Goal: Task Accomplishment & Management: Use online tool/utility

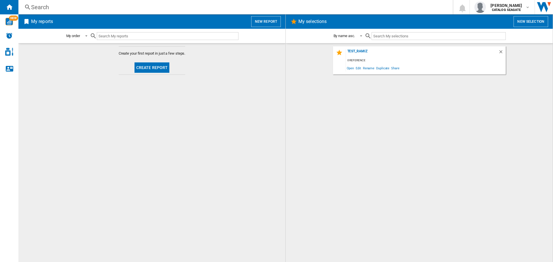
click at [168, 67] on button "Create report" at bounding box center [151, 67] width 35 height 10
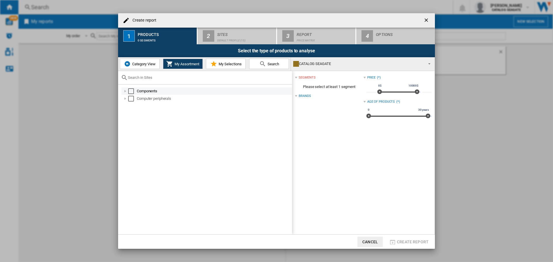
click at [132, 92] on div "Select" at bounding box center [131, 91] width 6 height 6
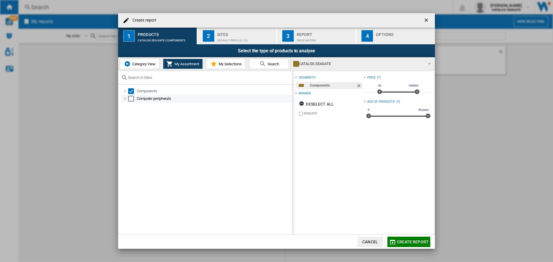
click at [132, 98] on div "Select" at bounding box center [131, 99] width 6 height 6
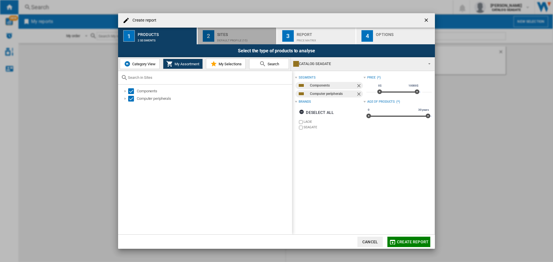
click at [234, 38] on div "Default profile (15)" at bounding box center [245, 39] width 57 height 6
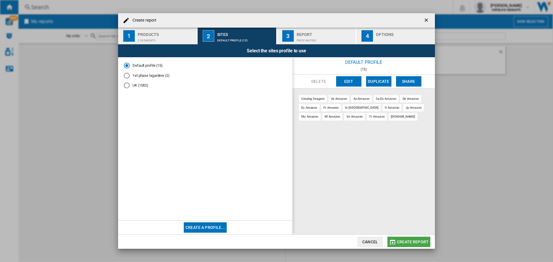
click at [407, 241] on span "Create report" at bounding box center [413, 242] width 32 height 5
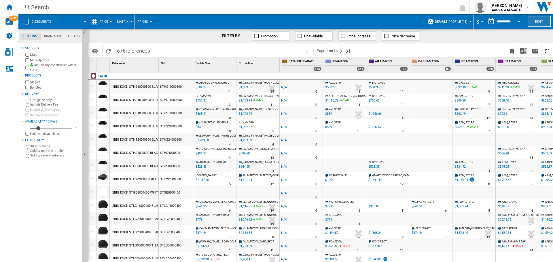
click at [536, 20] on button "Edit" at bounding box center [539, 21] width 23 height 11
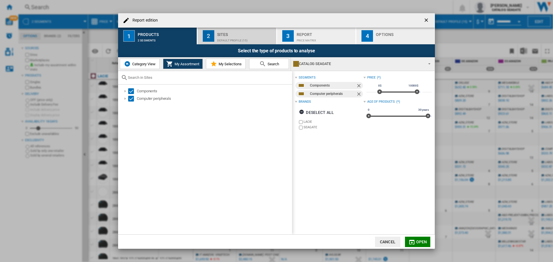
click at [242, 39] on div "Default profile (15)" at bounding box center [245, 39] width 57 height 6
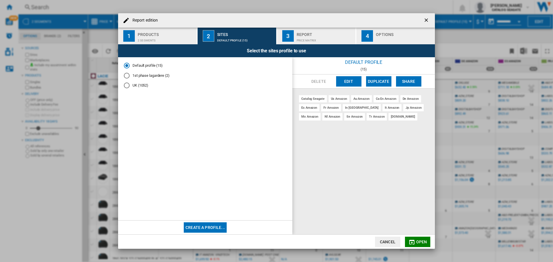
click at [367, 119] on div "tr amazon" at bounding box center [377, 116] width 20 height 7
click at [411, 242] on md-icon "Report edition ..." at bounding box center [411, 242] width 7 height 7
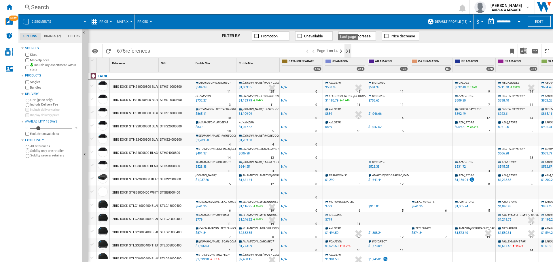
click at [349, 51] on ng-md-icon "Last page" at bounding box center [347, 51] width 7 height 7
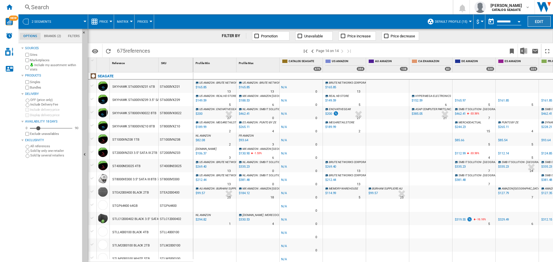
click at [543, 19] on button "Edit" at bounding box center [539, 21] width 23 height 11
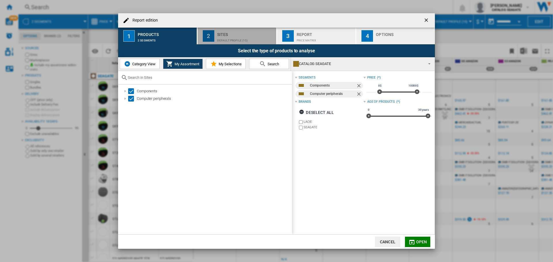
click at [217, 39] on div "Default profile (15)" at bounding box center [245, 39] width 57 height 6
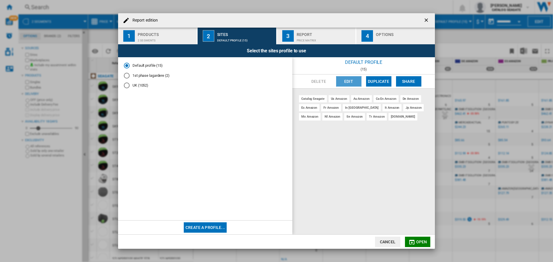
click at [344, 81] on button "Edit" at bounding box center [348, 81] width 25 height 10
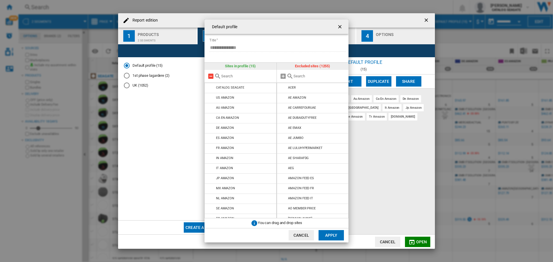
click at [208, 75] on md-icon at bounding box center [210, 76] width 7 height 7
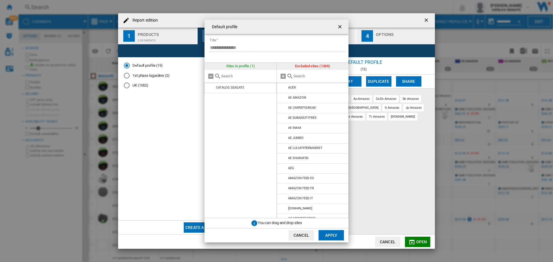
click at [297, 79] on div at bounding box center [313, 76] width 72 height 13
click at [297, 76] on input "text" at bounding box center [319, 76] width 52 height 4
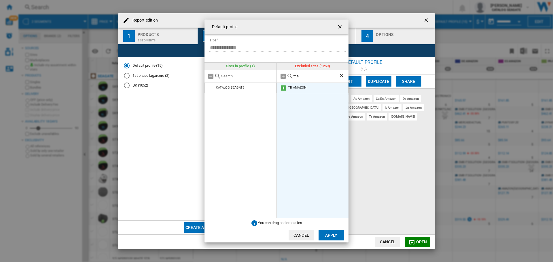
type input "tr a"
click at [283, 88] on md-icon at bounding box center [283, 88] width 7 height 7
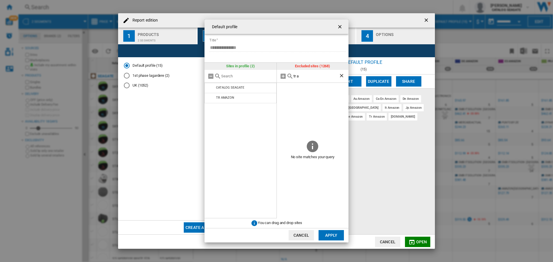
click at [336, 234] on button "Apply" at bounding box center [330, 235] width 25 height 10
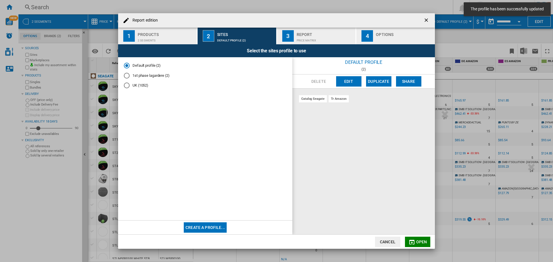
click at [416, 240] on span "Open" at bounding box center [421, 242] width 11 height 5
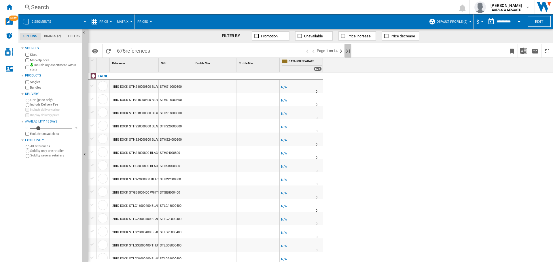
click at [349, 51] on ng-md-icon "Last page" at bounding box center [347, 51] width 7 height 7
drag, startPoint x: 39, startPoint y: 128, endPoint x: 82, endPoint y: 129, distance: 43.2
click at [82, 129] on div "Options Brands (2) Filters Options Brands (2) Filters Sources Sites Marketplace…" at bounding box center [52, 146] width 69 height 234
click at [448, 25] on button "Default profile (2)" at bounding box center [454, 21] width 34 height 14
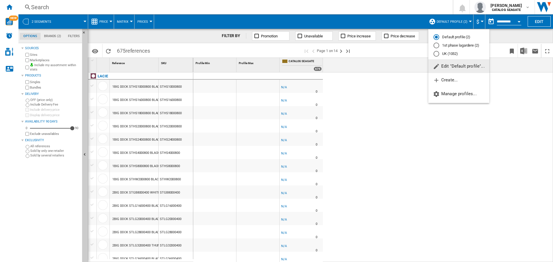
click at [403, 53] on md-backdrop at bounding box center [276, 131] width 553 height 262
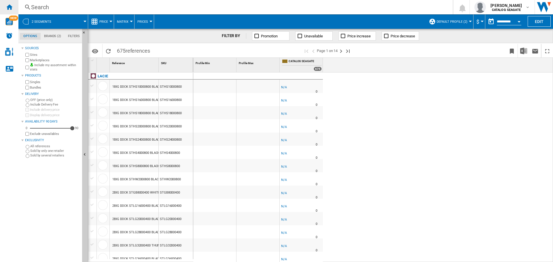
click at [8, 3] on ng-md-icon "Home" at bounding box center [9, 6] width 7 height 7
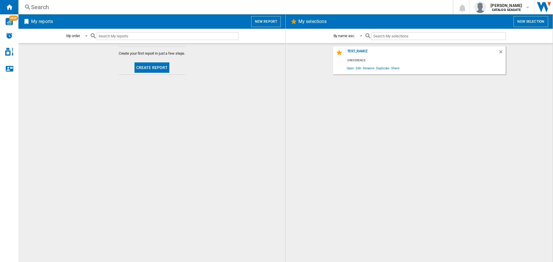
click at [167, 65] on button "Create report" at bounding box center [151, 67] width 35 height 10
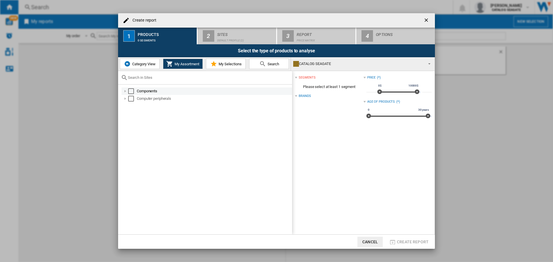
click at [132, 90] on div "Select" at bounding box center [131, 91] width 6 height 6
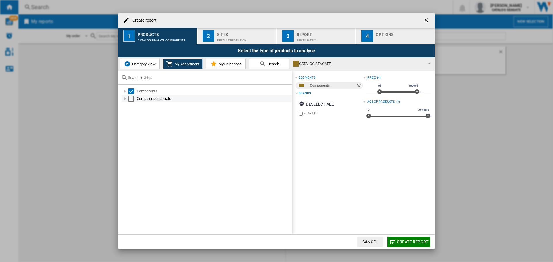
click at [132, 96] on div "Select" at bounding box center [131, 99] width 6 height 6
click at [128, 90] on div "Create report ..." at bounding box center [125, 91] width 6 height 6
click at [132, 62] on span "Category View" at bounding box center [143, 64] width 25 height 4
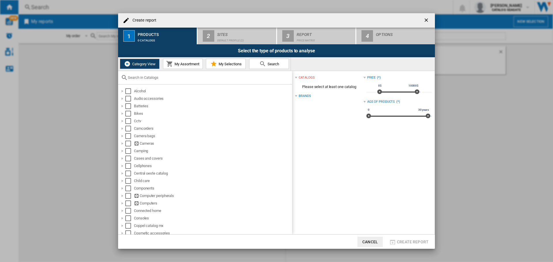
click at [160, 79] on input "Create report ..." at bounding box center [208, 77] width 161 height 4
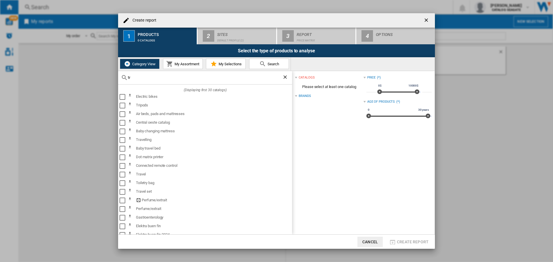
type input "t"
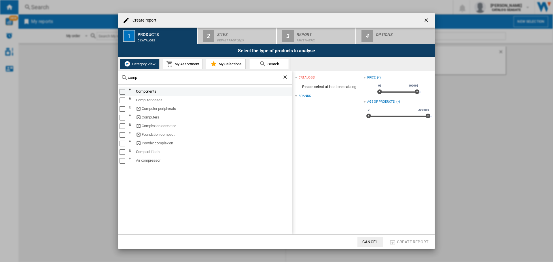
type input "comp"
click at [120, 90] on div "Select" at bounding box center [123, 92] width 6 height 6
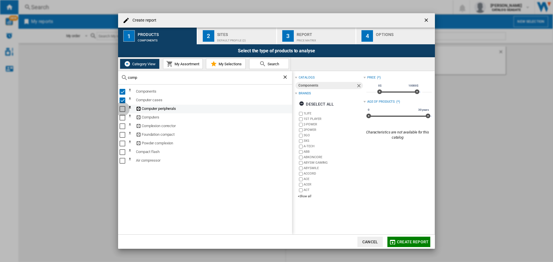
click at [123, 109] on div "Select" at bounding box center [123, 109] width 6 height 6
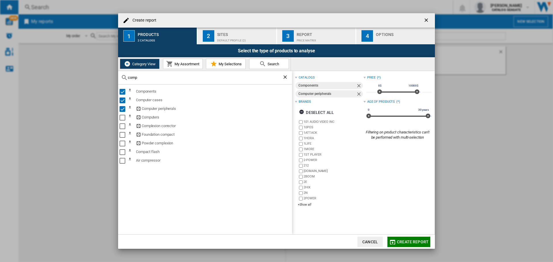
click at [228, 31] on div "Sites" at bounding box center [245, 33] width 57 height 6
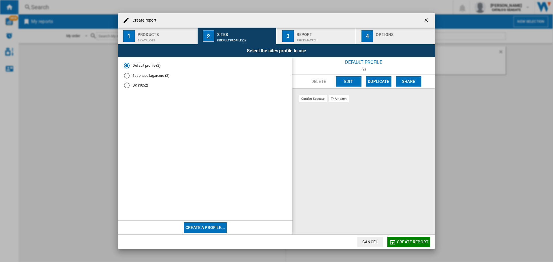
click at [299, 35] on div "Report" at bounding box center [325, 33] width 57 height 6
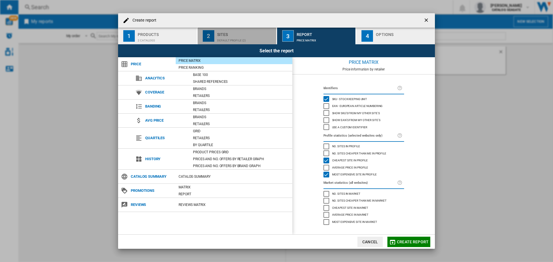
click at [241, 38] on div "Default profile (2)" at bounding box center [245, 39] width 57 height 6
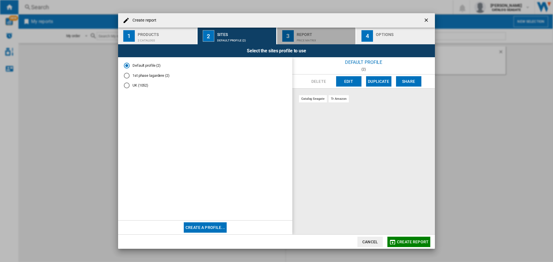
click at [309, 37] on div "Price Matrix" at bounding box center [325, 39] width 57 height 6
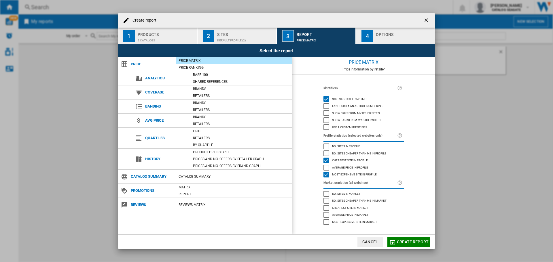
click at [386, 35] on div "Options" at bounding box center [404, 33] width 57 height 6
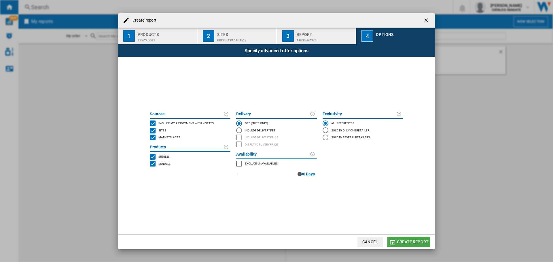
click at [392, 239] on md-icon "Create report ..." at bounding box center [392, 242] width 7 height 7
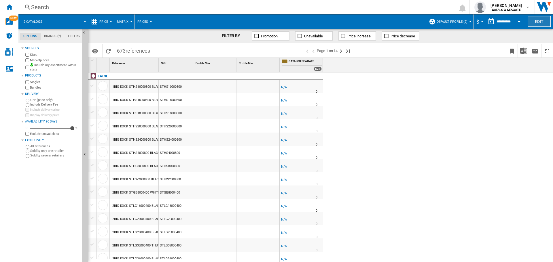
click at [533, 19] on button "Edit" at bounding box center [539, 21] width 23 height 11
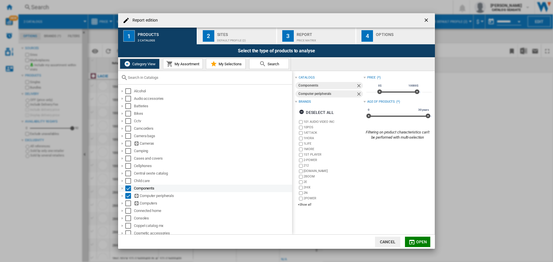
click at [127, 188] on div "Select" at bounding box center [128, 189] width 6 height 6
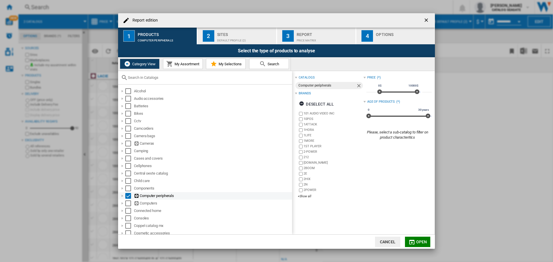
click at [128, 195] on div "Select" at bounding box center [128, 196] width 6 height 6
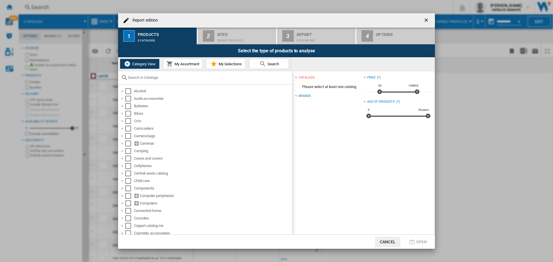
click at [176, 62] on span "My Assortment" at bounding box center [186, 64] width 26 height 4
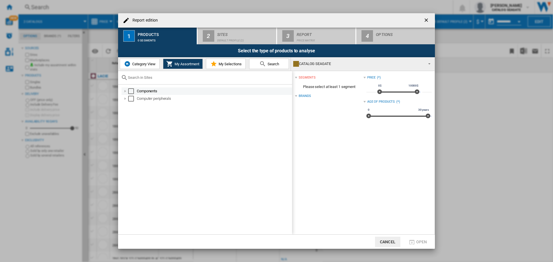
click at [131, 91] on div "Select" at bounding box center [131, 91] width 6 height 6
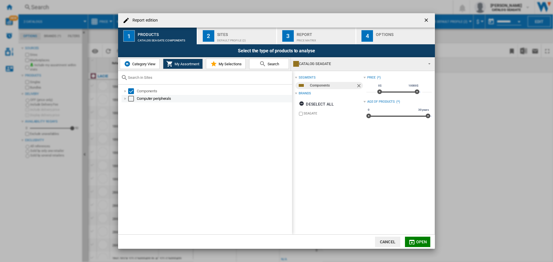
click at [131, 99] on div "Select" at bounding box center [131, 99] width 6 height 6
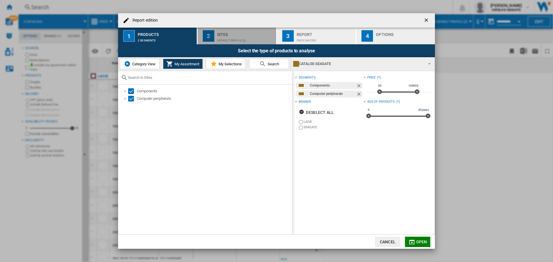
click at [240, 34] on div "Sites" at bounding box center [245, 33] width 57 height 6
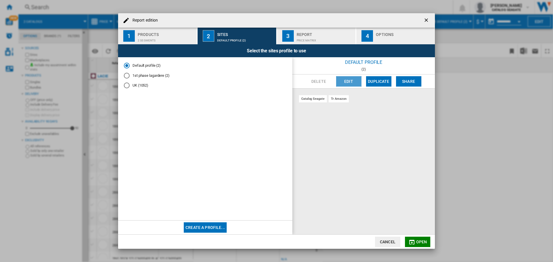
click at [346, 81] on button "Edit" at bounding box center [348, 81] width 25 height 10
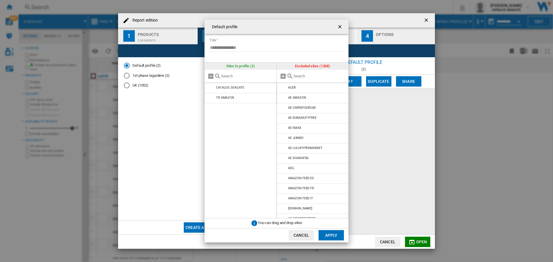
click at [292, 77] on md-icon "Default profile ..." at bounding box center [290, 76] width 7 height 7
click at [295, 77] on input "Default profile ..." at bounding box center [319, 76] width 52 height 4
type input "amazon"
click at [282, 129] on md-icon "Default profile ..." at bounding box center [283, 128] width 7 height 7
click at [283, 147] on md-icon "Default profile ..." at bounding box center [283, 148] width 7 height 7
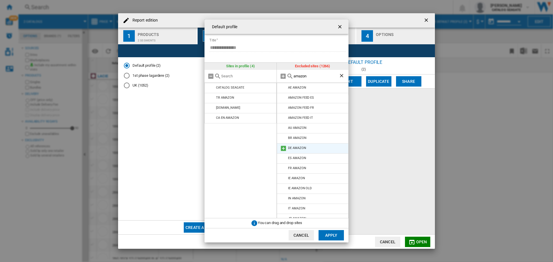
click at [281, 150] on md-icon "Default profile ..." at bounding box center [283, 148] width 7 height 7
click at [284, 149] on md-icon "Default profile ..." at bounding box center [283, 148] width 7 height 7
click at [282, 169] on md-icon "Default profile ..." at bounding box center [283, 168] width 7 height 7
click at [332, 238] on button "Apply" at bounding box center [330, 235] width 25 height 10
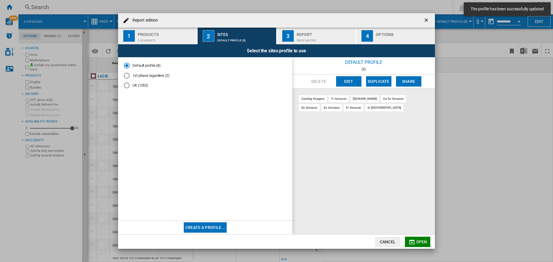
click at [424, 243] on span "Open" at bounding box center [421, 242] width 11 height 5
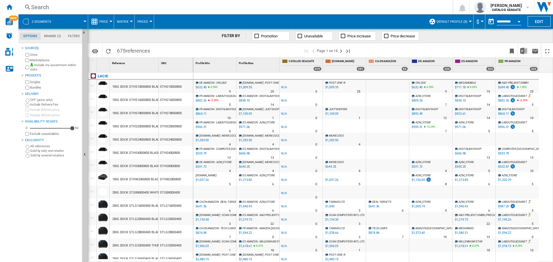
drag, startPoint x: 329, startPoint y: 206, endPoint x: 553, endPoint y: 196, distance: 224.0
click at [348, 50] on ng-md-icon "Last page" at bounding box center [347, 51] width 7 height 7
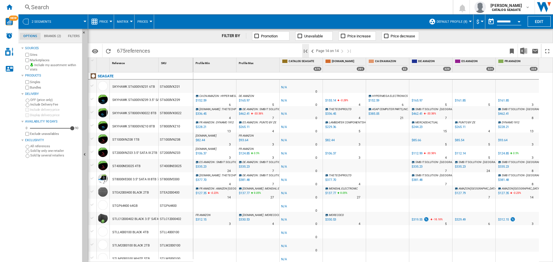
click at [307, 52] on ng-md-icon "First page" at bounding box center [305, 51] width 7 height 7
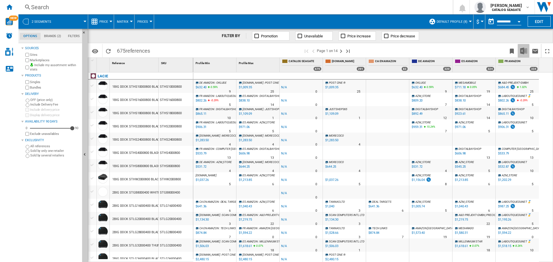
click at [522, 49] on img "Download in Excel" at bounding box center [523, 51] width 7 height 7
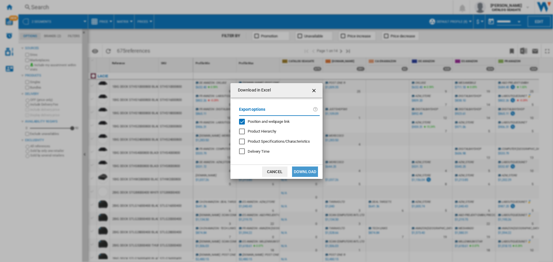
click at [300, 172] on button "Download" at bounding box center [305, 172] width 26 height 10
